Goal: Information Seeking & Learning: Learn about a topic

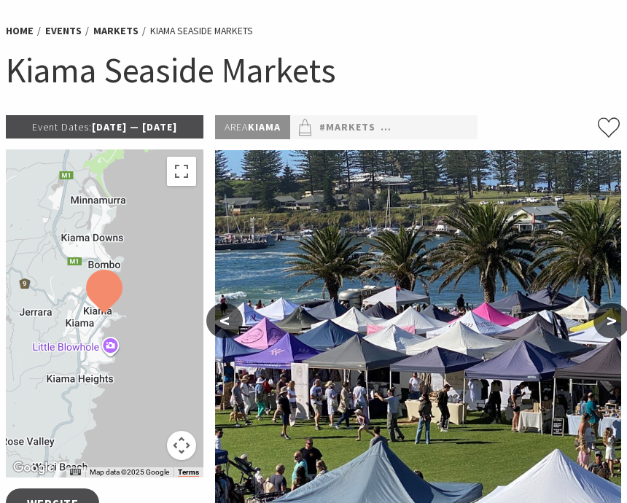
scroll to position [94, 0]
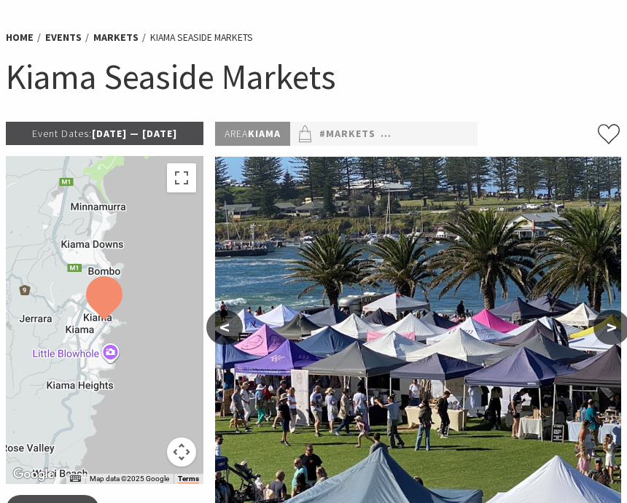
click at [365, 133] on link "#Markets" at bounding box center [347, 134] width 56 height 18
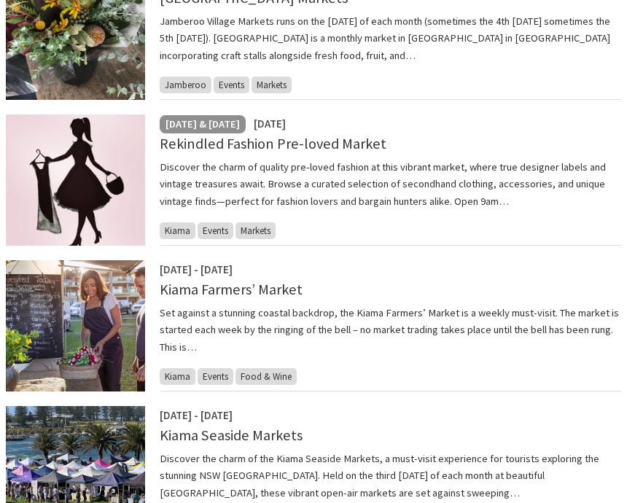
scroll to position [460, 0]
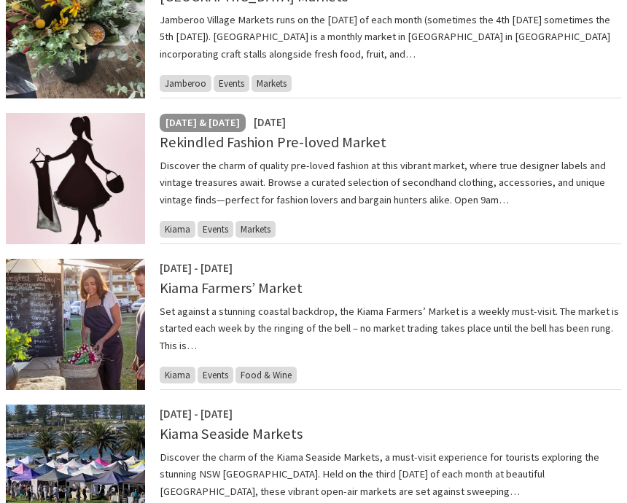
click at [260, 284] on link "Kiama Farmers’ Market" at bounding box center [231, 288] width 143 height 19
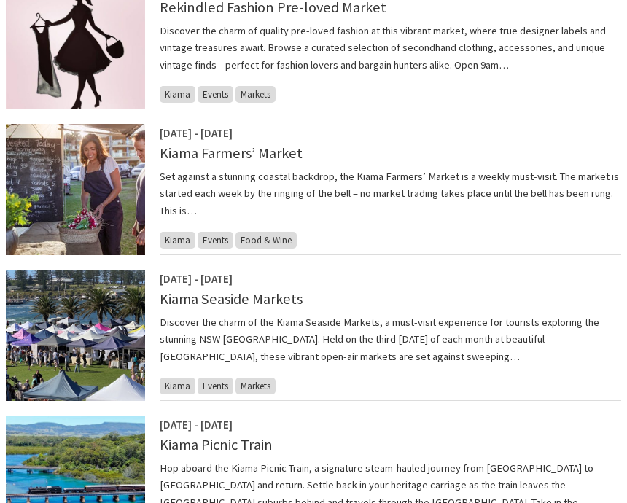
scroll to position [651, 0]
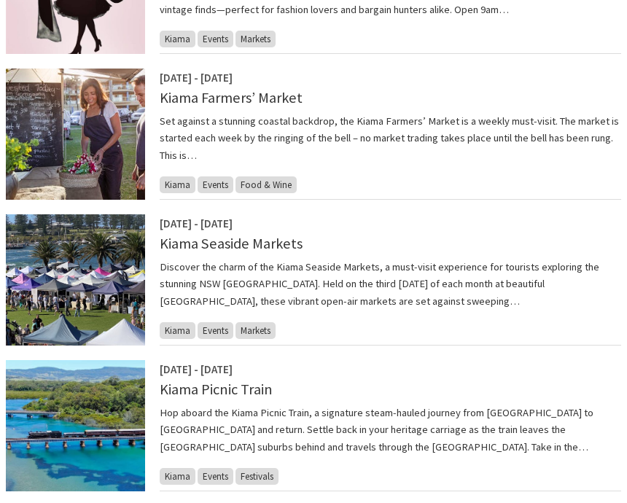
click at [284, 242] on link "Kiama Seaside Markets" at bounding box center [231, 243] width 143 height 19
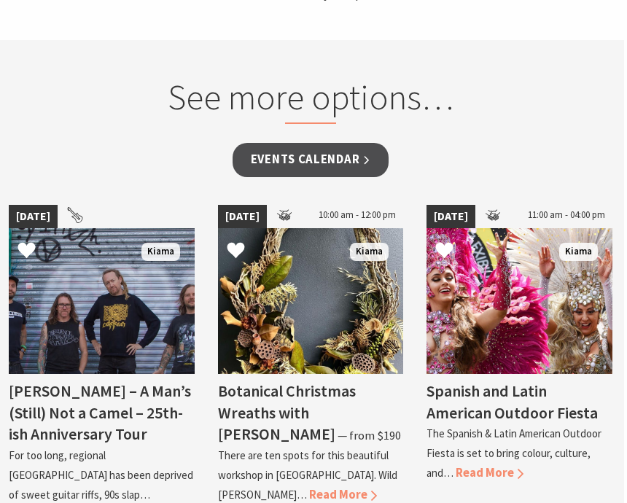
scroll to position [1216, 3]
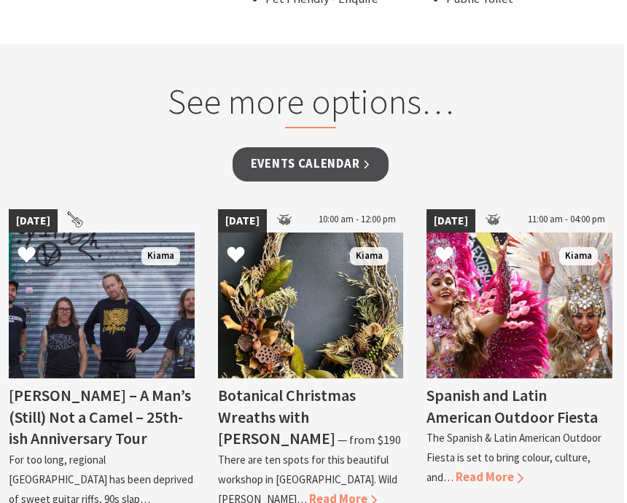
click at [360, 148] on link "Events Calendar" at bounding box center [311, 165] width 157 height 34
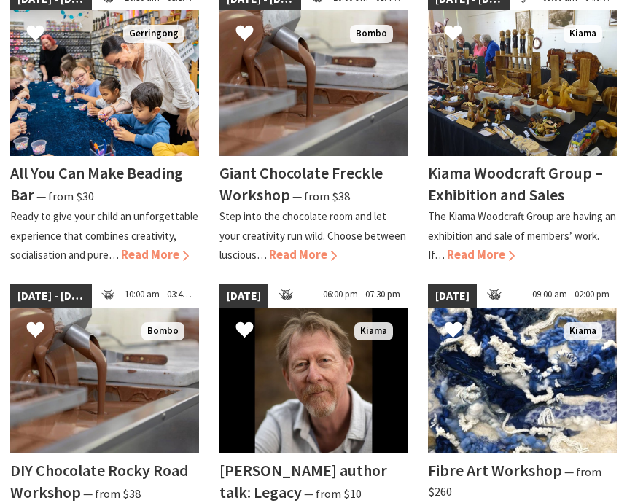
scroll to position [775, 0]
click at [55, 173] on div "All You Can Make Beading Bar ⁠— from $30 Ready to give your child an unforgetta…" at bounding box center [104, 210] width 189 height 109
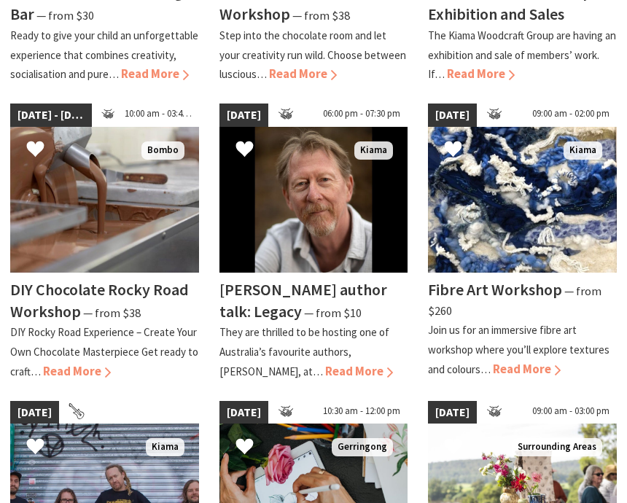
scroll to position [955, 0]
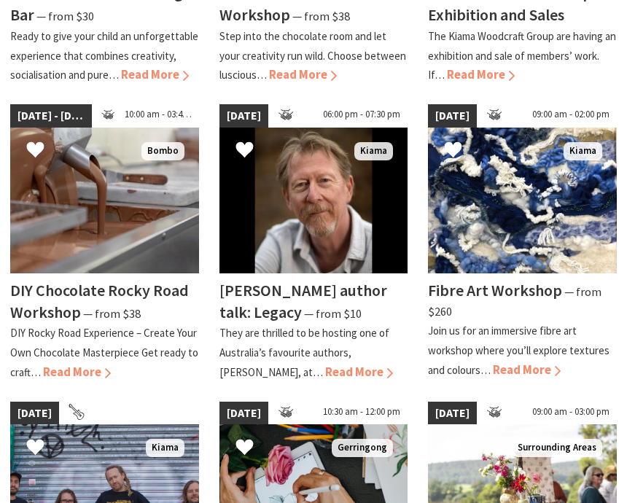
click at [79, 193] on img at bounding box center [104, 201] width 189 height 146
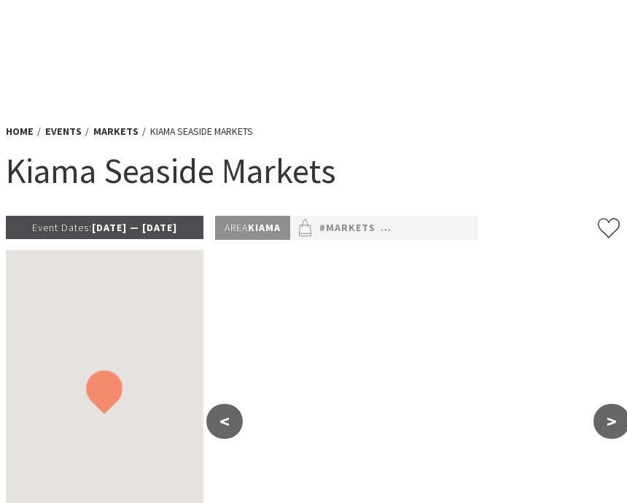
scroll to position [1280, 3]
